Goal: Transaction & Acquisition: Purchase product/service

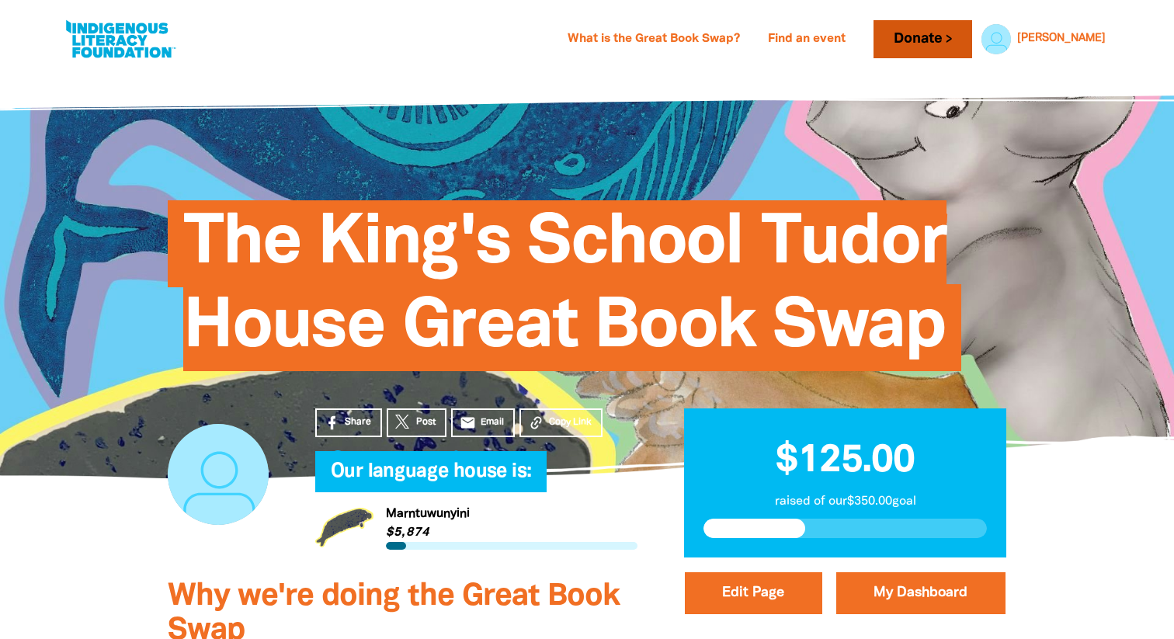
click at [963, 35] on link "Donate" at bounding box center [922, 39] width 98 height 38
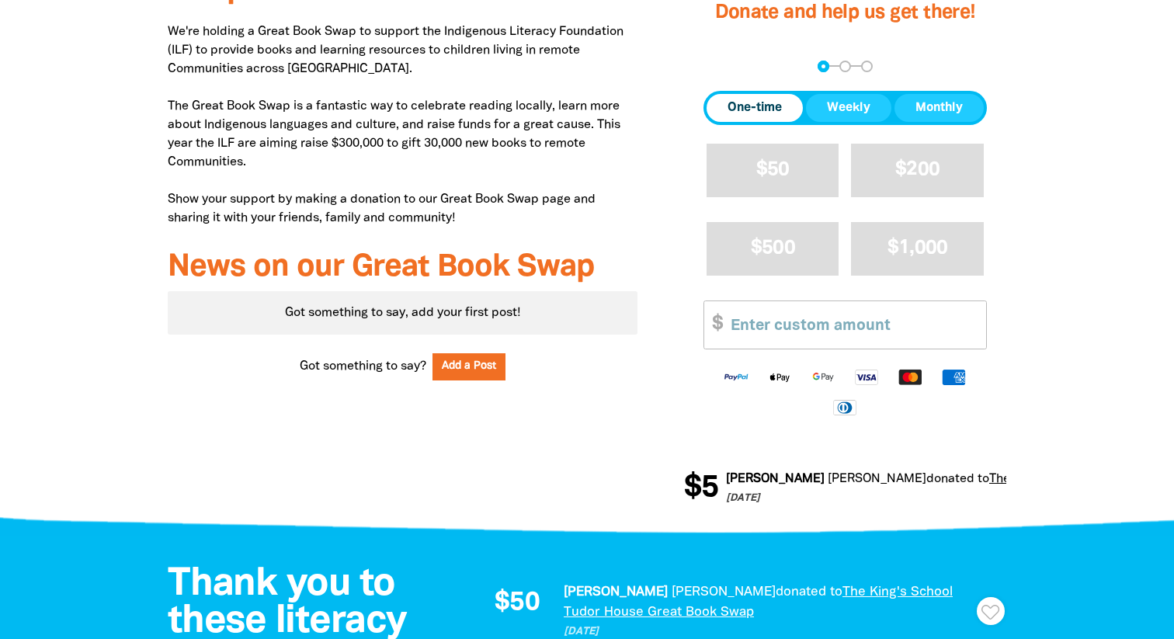
scroll to position [644, 0]
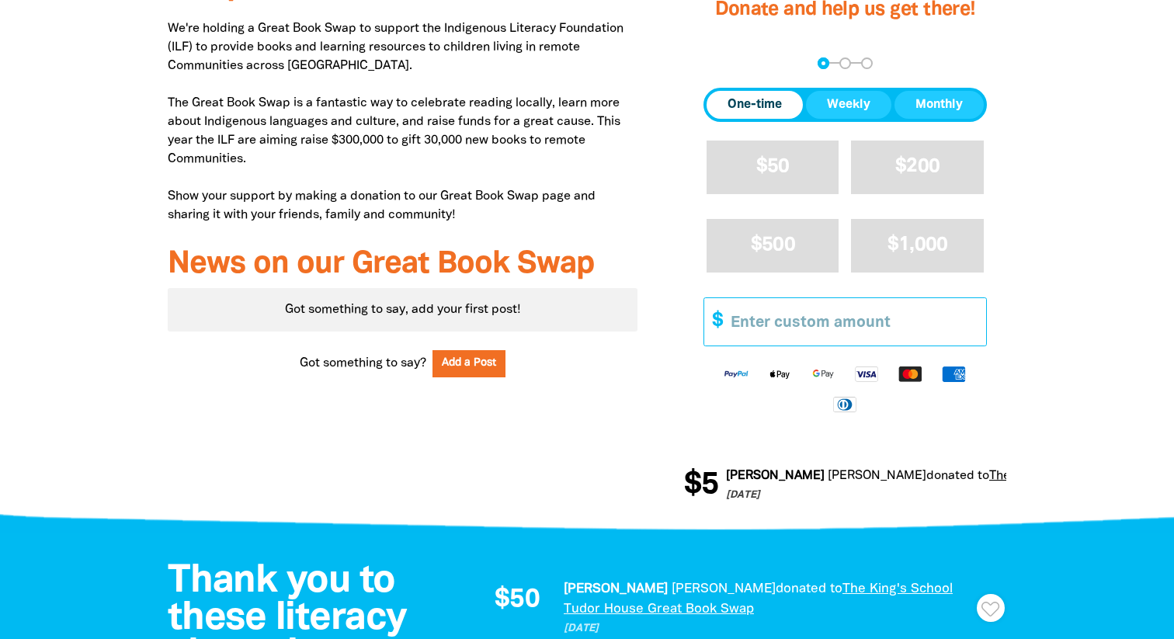
click at [874, 342] on input "Other Amount" at bounding box center [852, 321] width 266 height 47
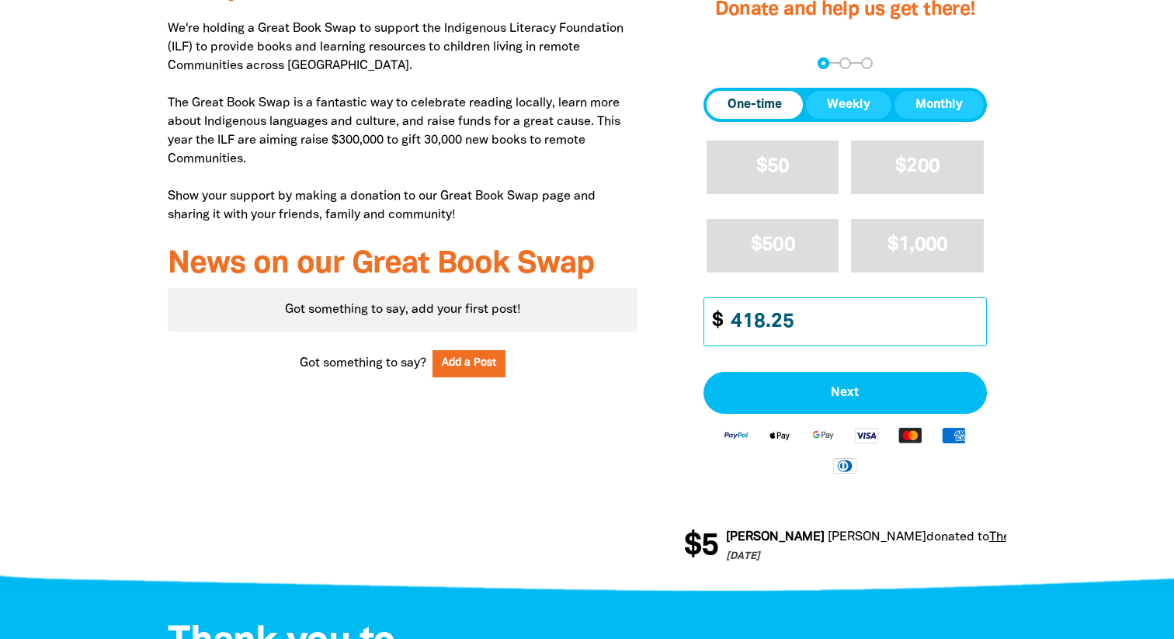
type input "418.25"
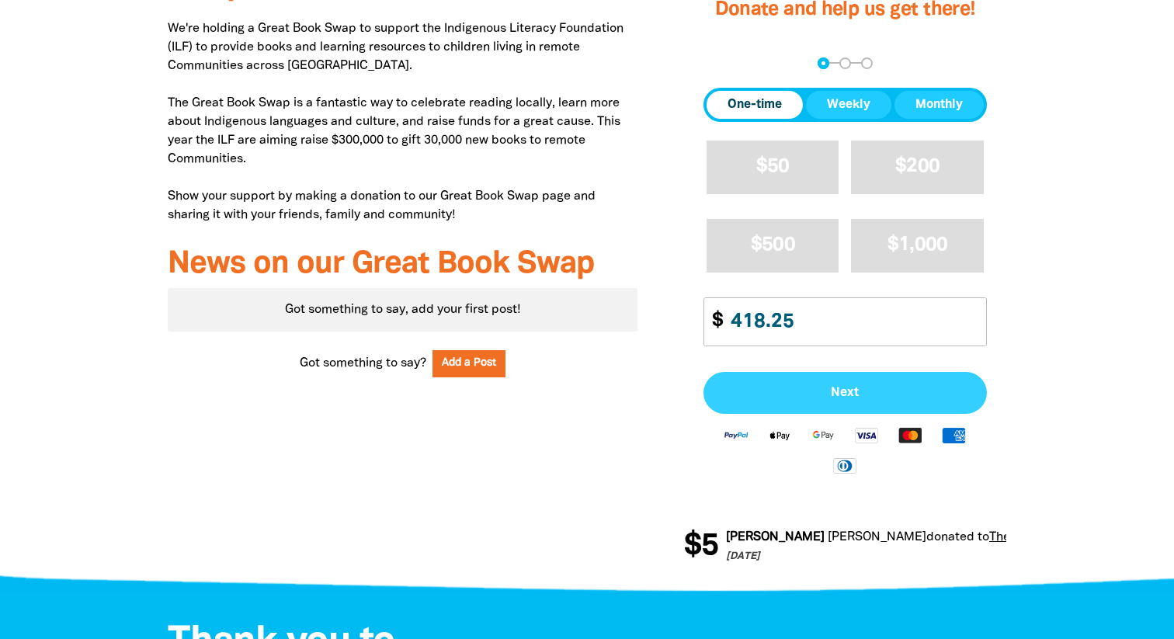
click at [904, 384] on button "Next" at bounding box center [844, 393] width 283 height 42
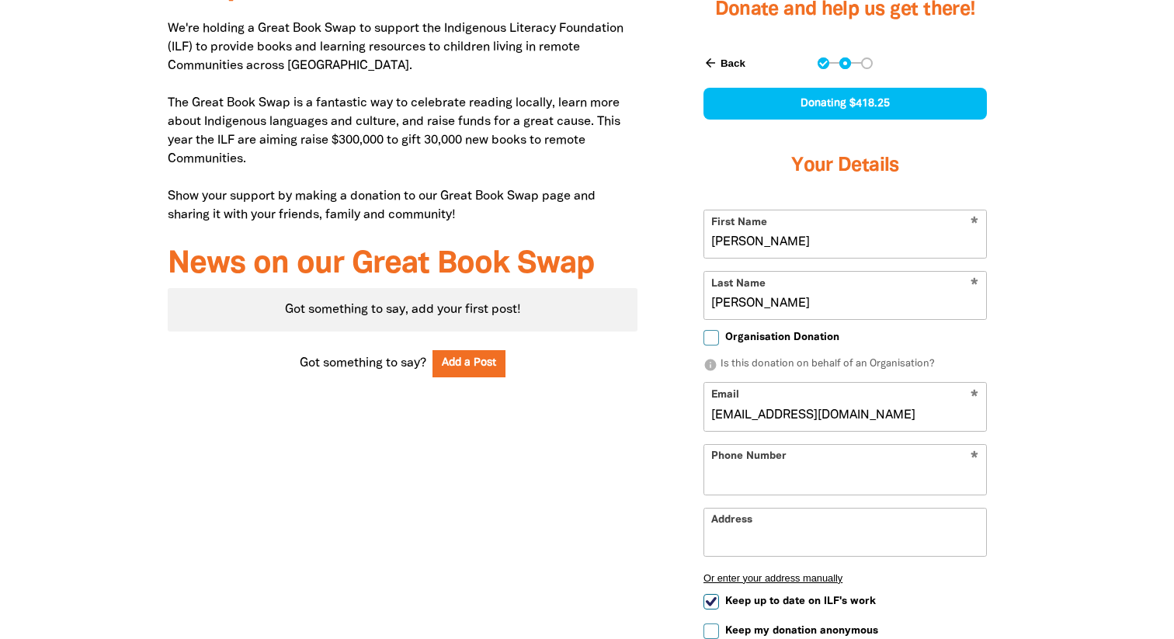
select select "AU"
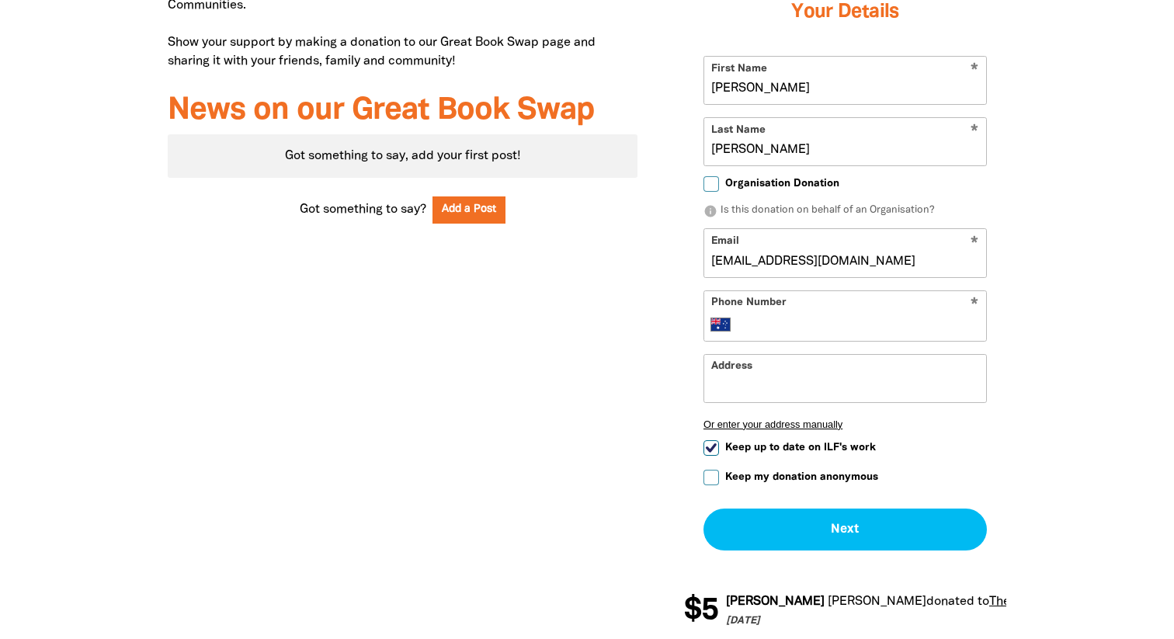
scroll to position [776, 0]
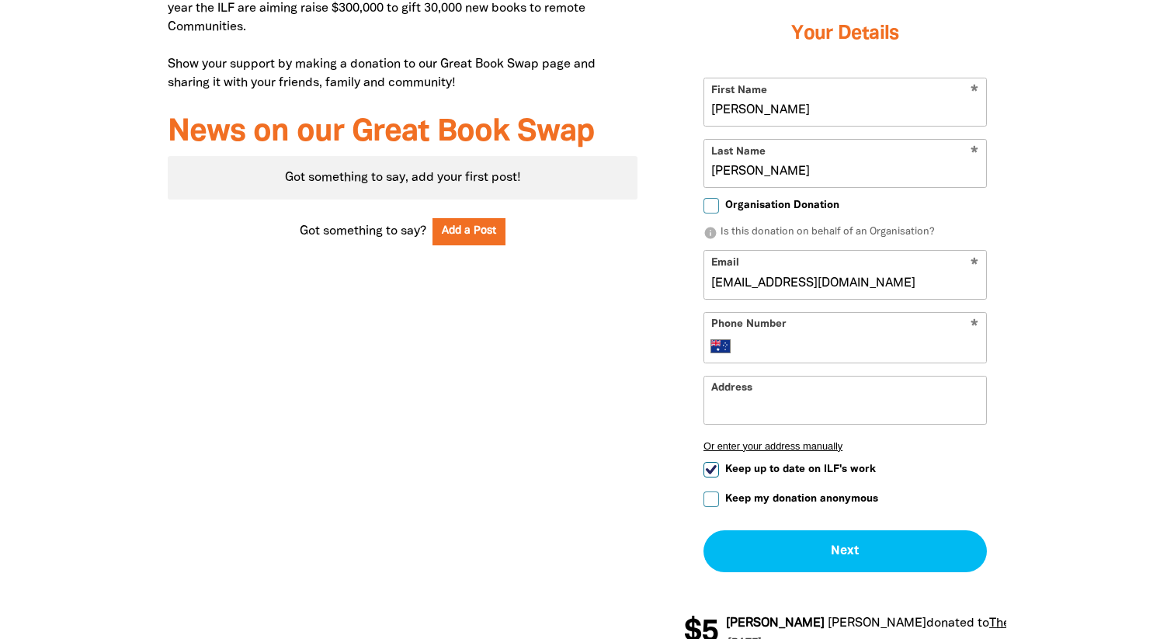
drag, startPoint x: 771, startPoint y: 115, endPoint x: 666, endPoint y: 105, distance: 105.3
click at [666, 105] on div "Edit Page My Dashboard Donate and help us get there! arrow_back Back Step 1 Ste…" at bounding box center [845, 230] width 369 height 884
type input "T"
type input "R"
type input "Tudor House"
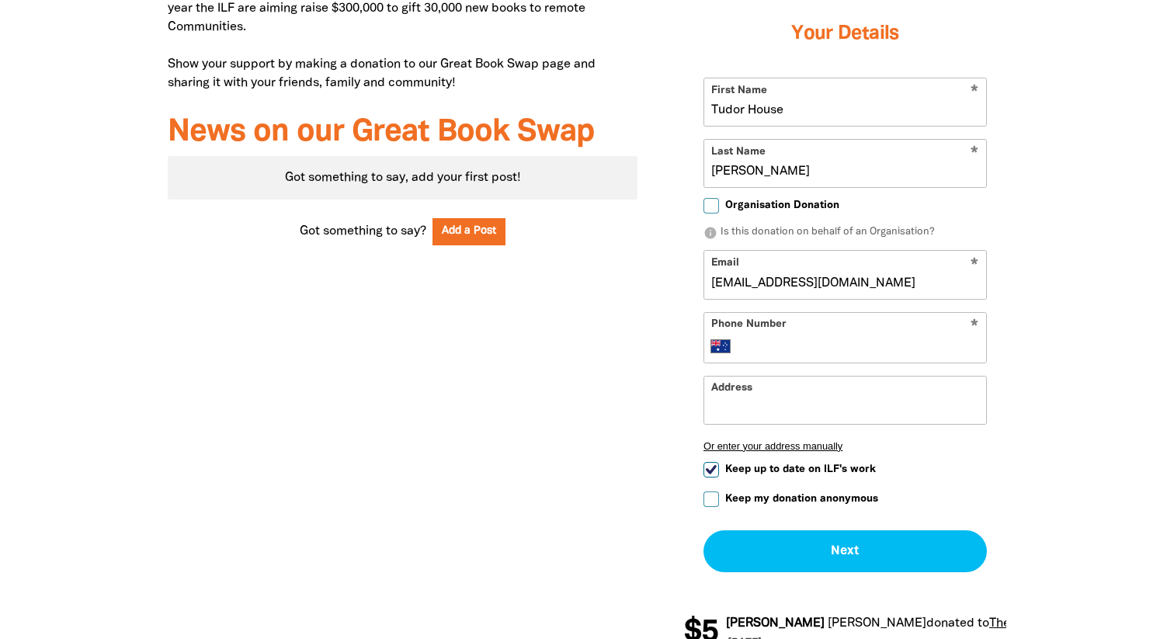
drag, startPoint x: 753, startPoint y: 172, endPoint x: 657, endPoint y: 165, distance: 96.6
click at [657, 165] on div "Why we're doing the Great Book Swap We're holding a Great Book Swap to support …" at bounding box center [586, 230] width 931 height 884
type input "Book Swap"
click at [841, 349] on input "Phone Number" at bounding box center [861, 346] width 238 height 19
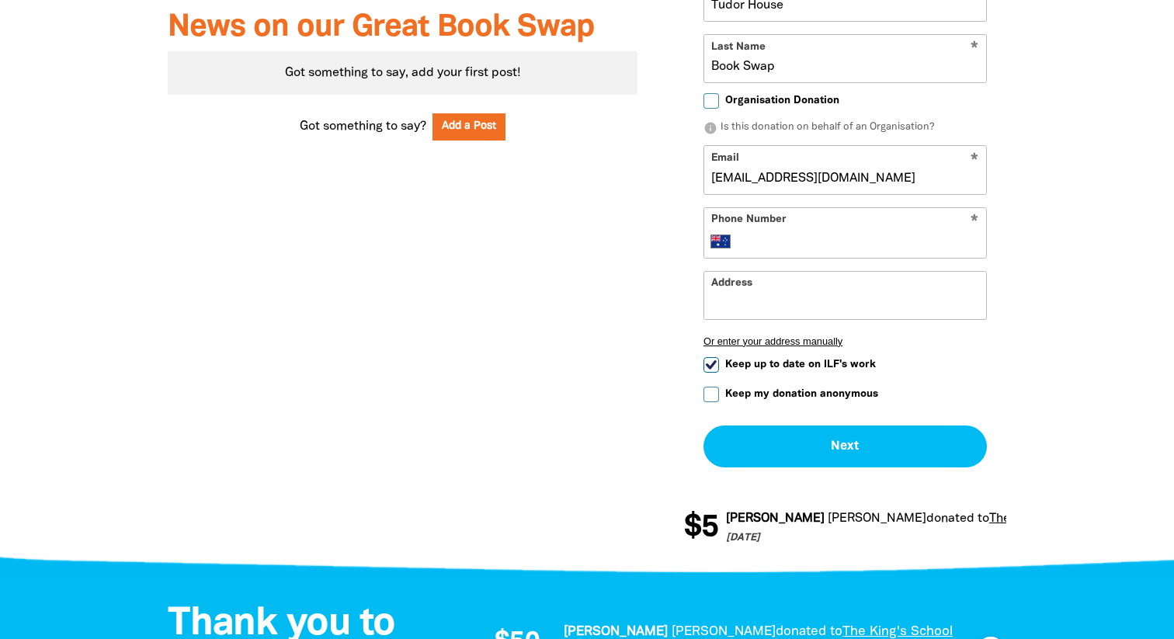
scroll to position [924, 0]
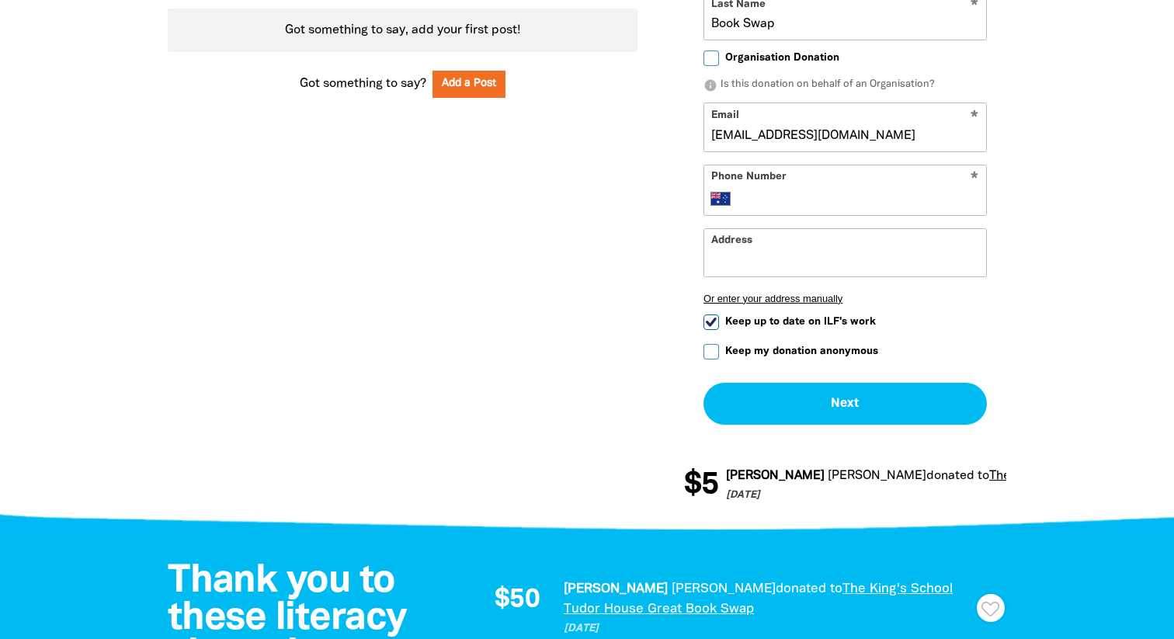
click at [707, 321] on form "* First Name [PERSON_NAME] House * Last Name Book Swap Organisation Donation in…" at bounding box center [844, 177] width 283 height 495
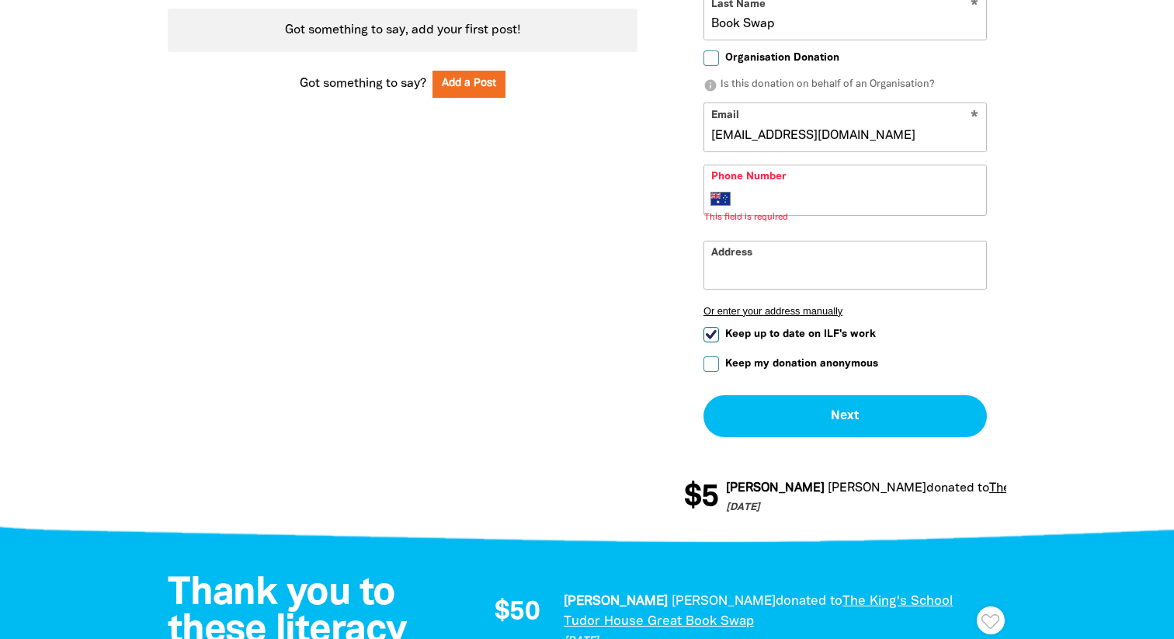
click at [714, 336] on input "Keep up to date on ILF's work" at bounding box center [711, 335] width 16 height 16
checkbox input "false"
click at [819, 202] on input "Phone Number" at bounding box center [861, 198] width 238 height 19
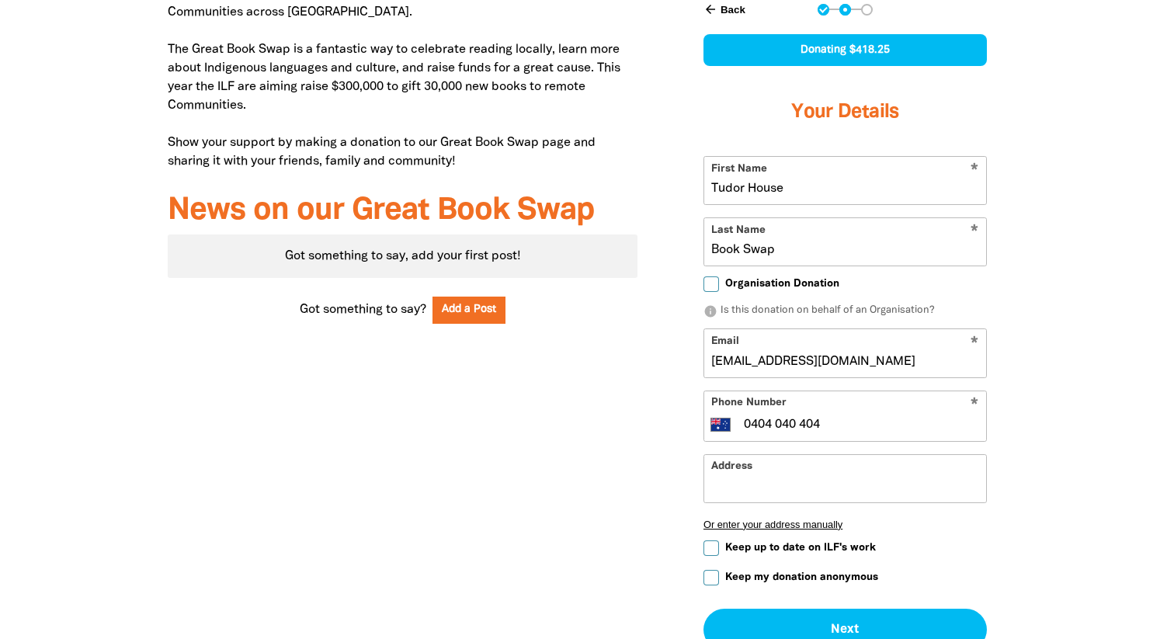
scroll to position [699, 0]
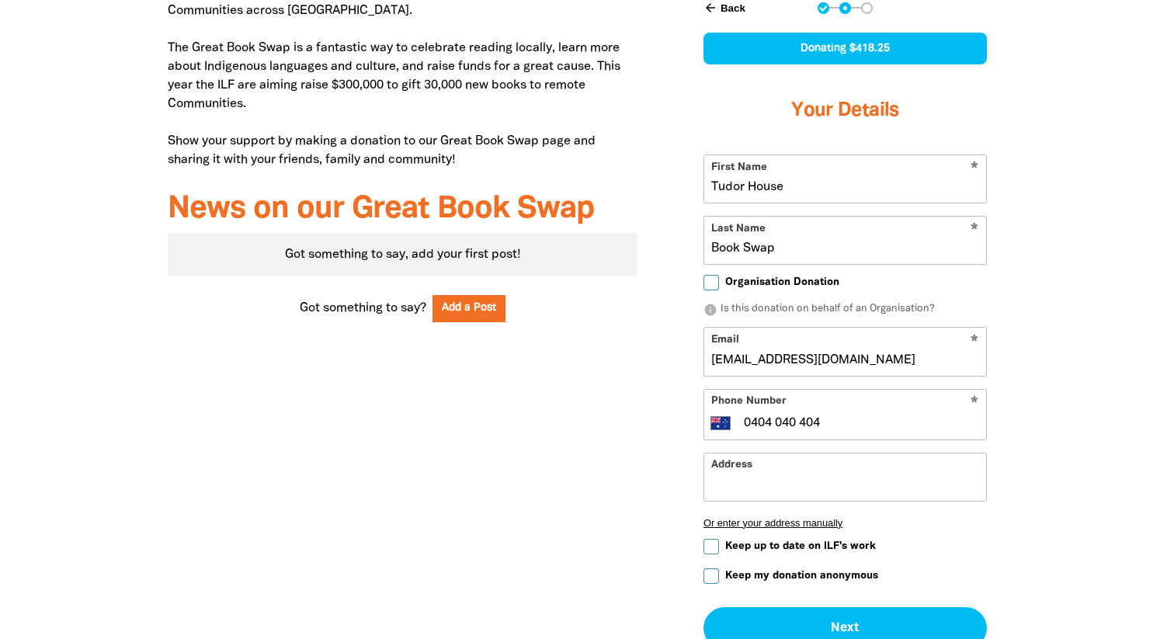
type input "0404 040 404"
click at [709, 248] on input "Book Swap" at bounding box center [845, 240] width 282 height 47
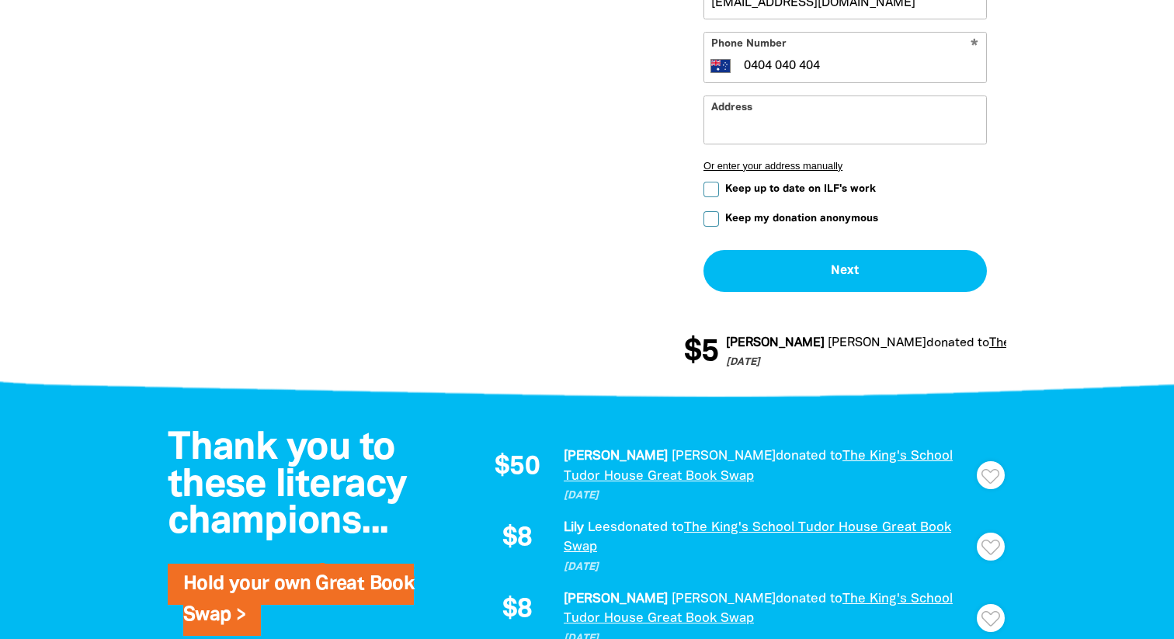
scroll to position [1059, 0]
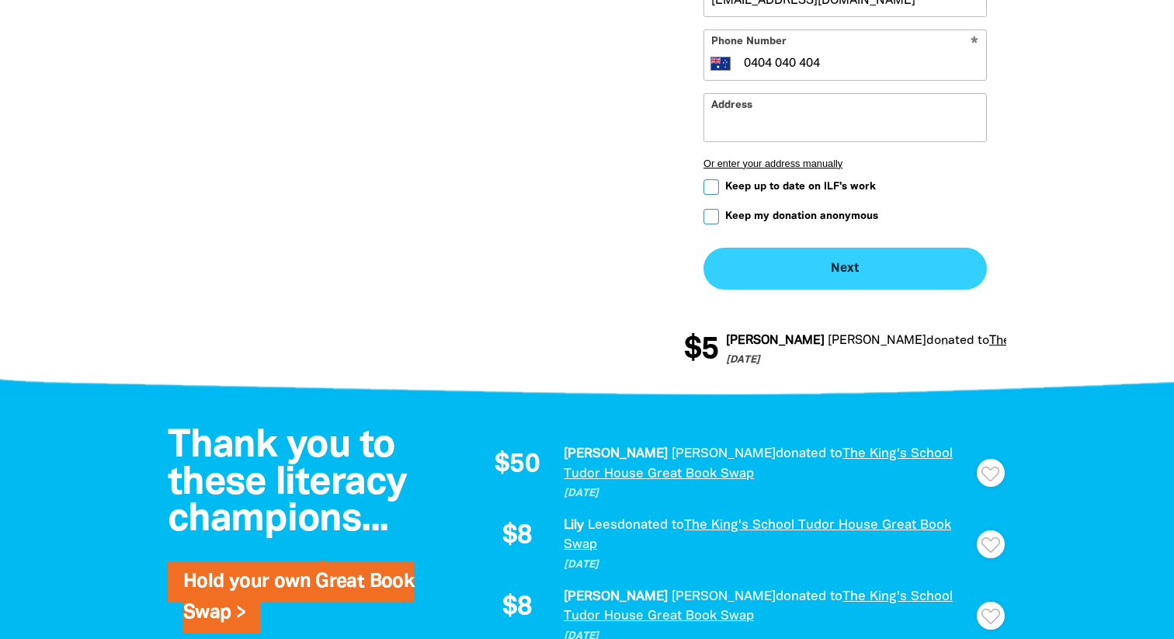
type input "Great Book Swap"
click at [828, 267] on button "Next chevron_right" at bounding box center [844, 269] width 283 height 42
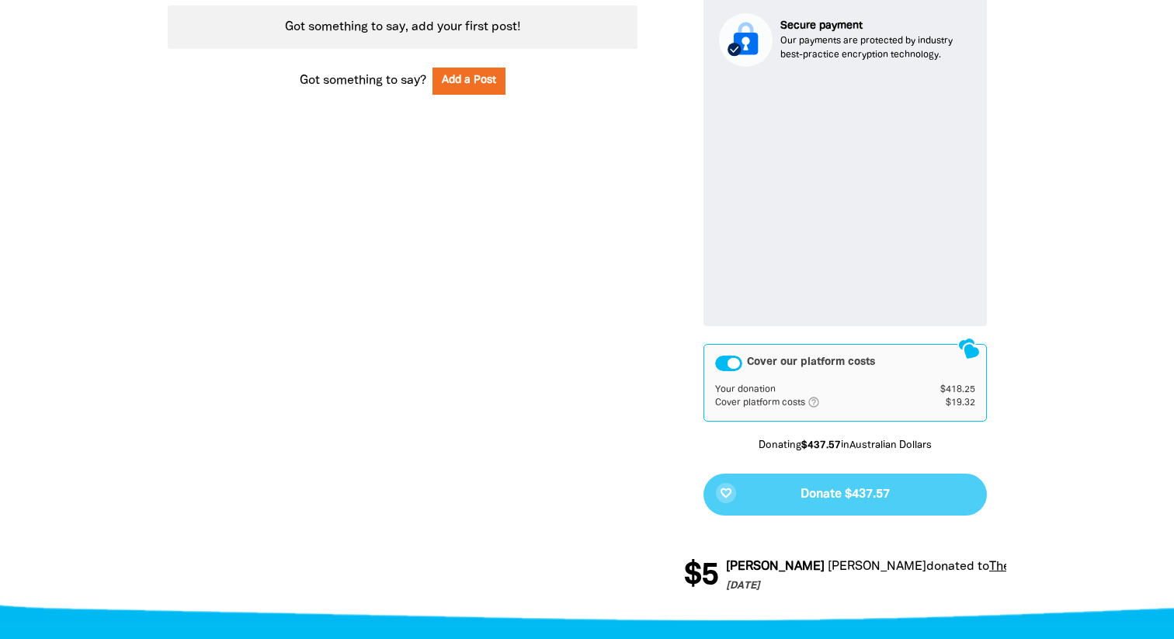
scroll to position [934, 0]
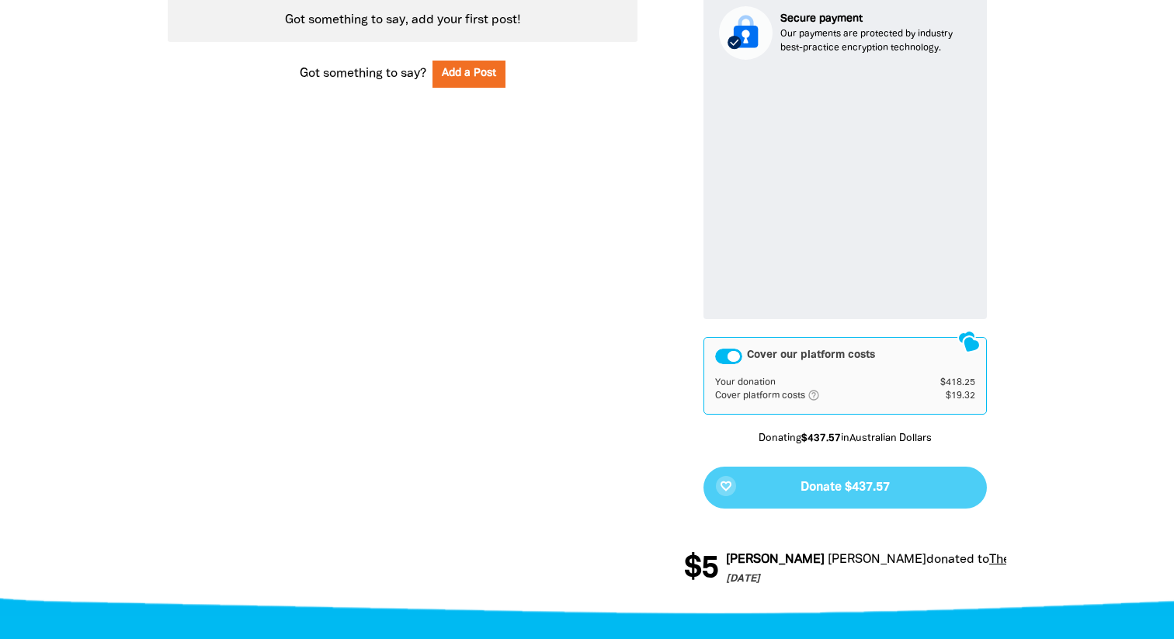
click at [736, 356] on div "Cover our platform costs" at bounding box center [728, 356] width 27 height 16
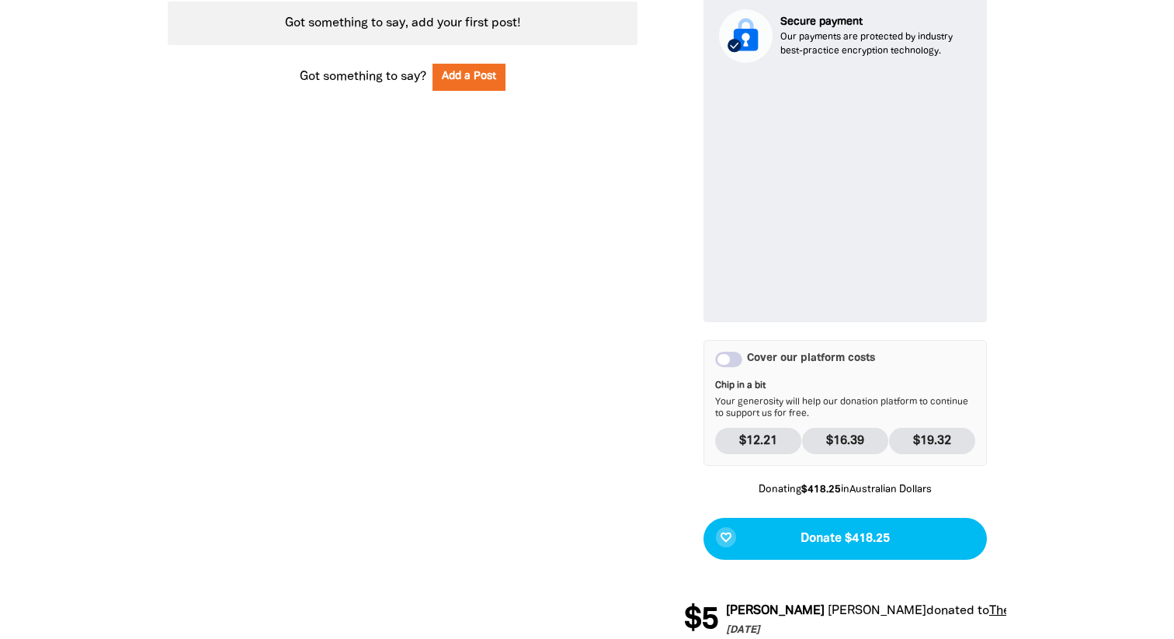
scroll to position [938, 0]
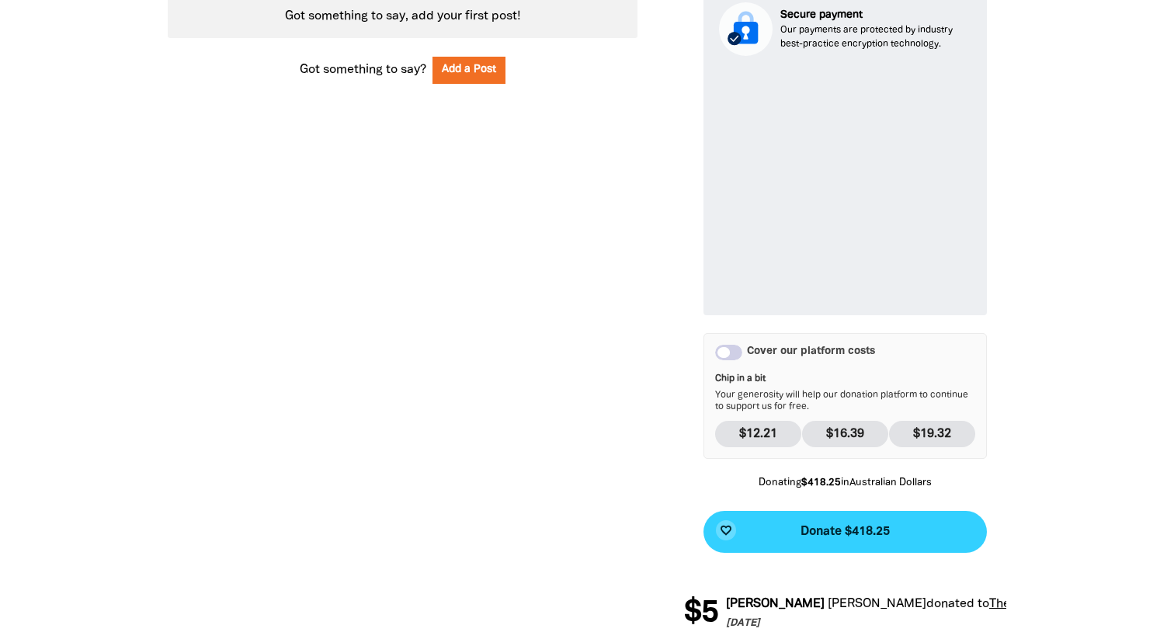
click at [871, 536] on span "Donate $418.25" at bounding box center [844, 531] width 89 height 12
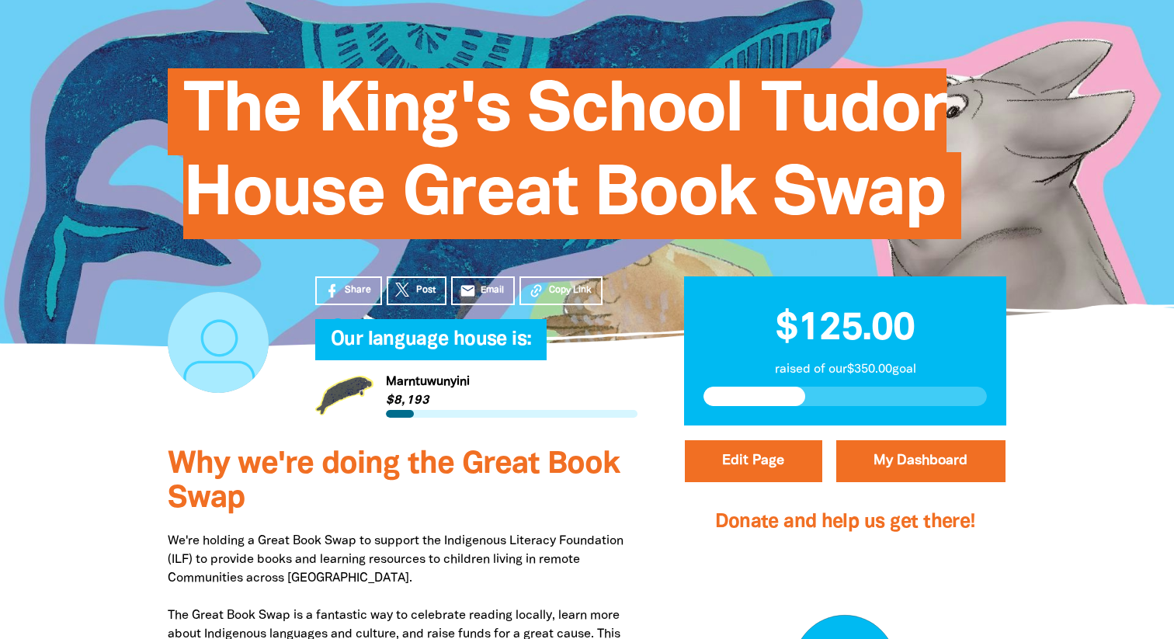
scroll to position [0, 0]
